Goal: Task Accomplishment & Management: Manage account settings

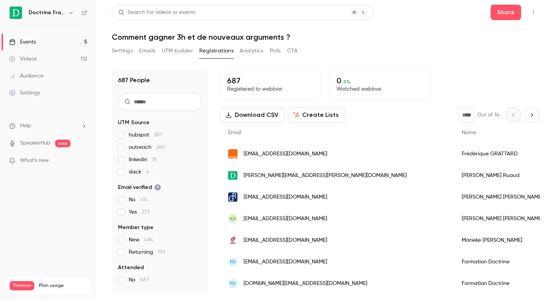
click at [192, 39] on h1 "Comment gagner 3h et de nouveaux arguments ?" at bounding box center [326, 36] width 428 height 9
click at [125, 51] on button "Settings" at bounding box center [122, 51] width 21 height 12
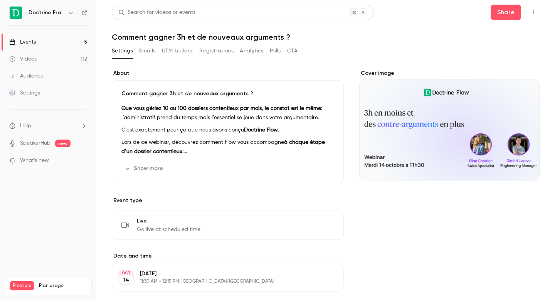
click at [143, 169] on button "Show more" at bounding box center [144, 168] width 46 height 12
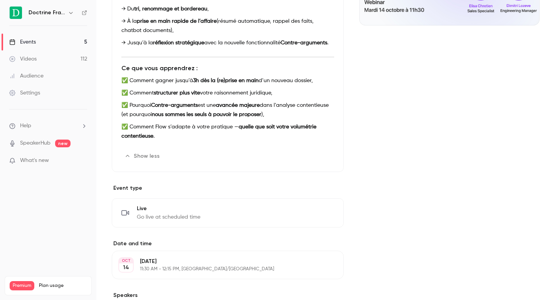
scroll to position [172, 0]
